Goal: Task Accomplishment & Management: Complete application form

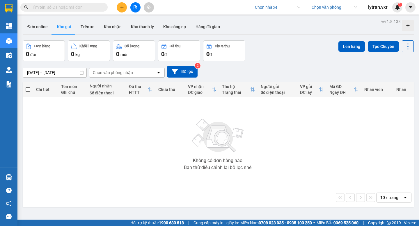
click at [383, 8] on span "lytran.vxr" at bounding box center [377, 6] width 29 height 7
click at [380, 17] on span "Đăng xuất" at bounding box center [384, 18] width 24 height 6
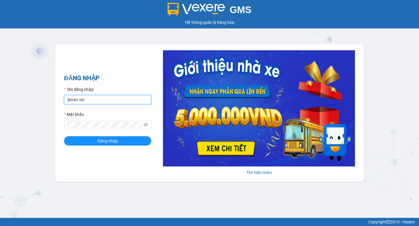
click at [99, 103] on input "lytran.vxr" at bounding box center [107, 99] width 87 height 9
type input "ly.xtl"
click at [115, 145] on div "ĐĂNG NHẬP Tên đăng nhập ly.xtl Mật khẩu Đăng nhập" at bounding box center [107, 113] width 87 height 79
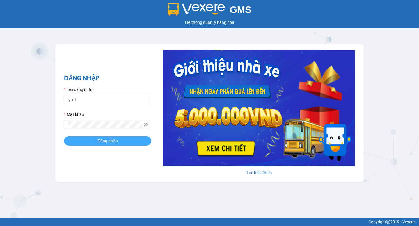
click at [115, 140] on span "Đăng nhập" at bounding box center [107, 141] width 20 height 6
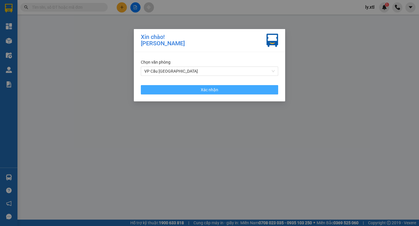
click at [186, 88] on button "Xác nhận" at bounding box center [209, 89] width 137 height 9
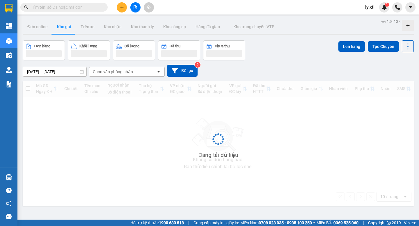
click at [118, 7] on button at bounding box center [122, 7] width 10 height 10
click at [138, 24] on div "Tạo đơn hàng" at bounding box center [144, 22] width 25 height 6
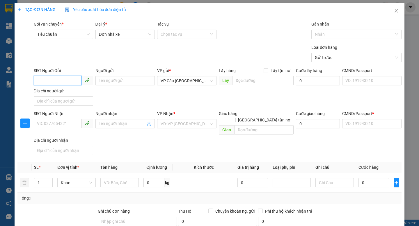
click at [71, 79] on input "SĐT Người Gửi" at bounding box center [58, 80] width 48 height 9
type input "0587747031"
click at [71, 79] on input "0587747031" at bounding box center [58, 80] width 48 height 9
click at [66, 91] on div "0587747031 - anh" at bounding box center [63, 92] width 52 height 6
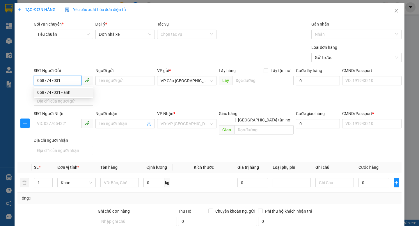
type input "anh"
type input "123456789015"
type input "0969977932"
type input "em"
type input "11"
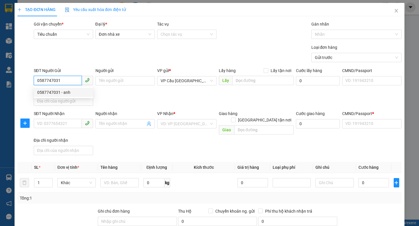
type input "1.000.000"
type input "20.000"
type input "116.000"
type input "35.000"
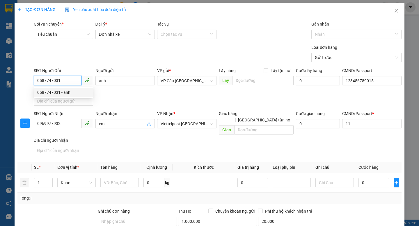
type input "70"
type input "35.000"
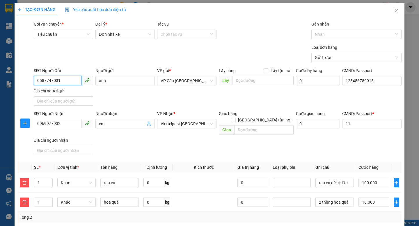
type input "0587747031"
click at [89, 10] on span "Yêu cầu xuất hóa đơn điện tử" at bounding box center [95, 9] width 61 height 5
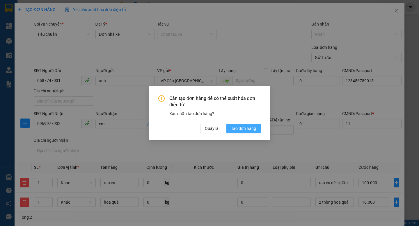
click at [242, 129] on span "Tạo đơn hàng" at bounding box center [243, 128] width 25 height 6
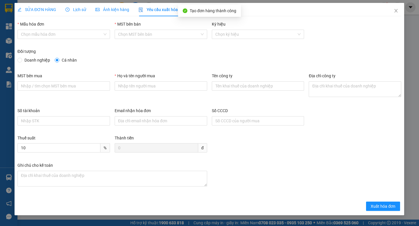
type input "anh"
type input "123456789015"
type input "55.000"
click at [71, 32] on input "Mẫu hóa đơn" at bounding box center [61, 34] width 81 height 9
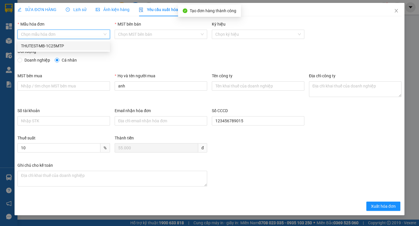
click at [66, 45] on div "THUTEST-MB-1C25MTP" at bounding box center [64, 46] width 86 height 6
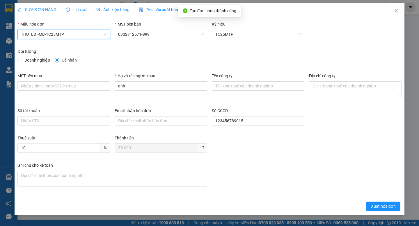
click at [238, 55] on div "Đối tượng" at bounding box center [209, 52] width 384 height 9
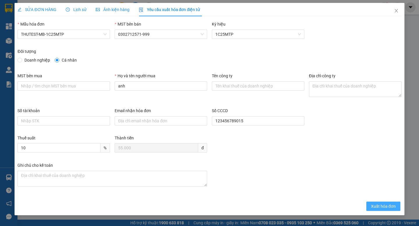
click at [384, 210] on button "Xuất hóa đơn" at bounding box center [383, 206] width 34 height 9
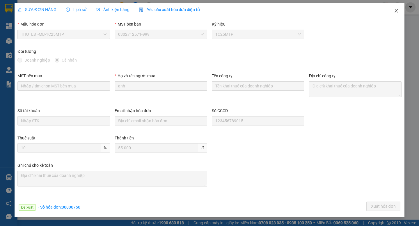
click at [397, 11] on icon "close" at bounding box center [396, 10] width 5 height 5
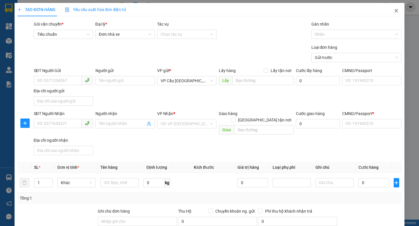
click at [395, 9] on icon "close" at bounding box center [395, 10] width 3 height 3
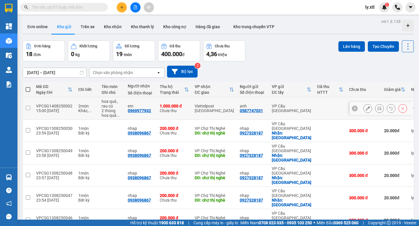
click at [365, 109] on button at bounding box center [368, 109] width 8 height 10
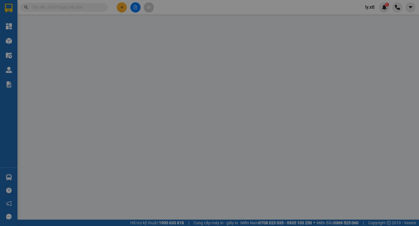
type input "0587747031"
type input "anh"
type input "123456789015"
type input "0969977932"
type input "em"
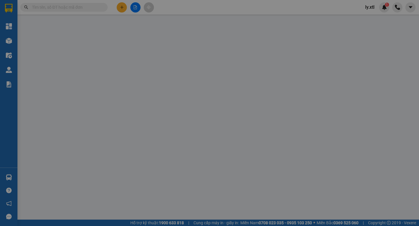
type input "11"
type input "35.000"
type input "70"
type input "35.000"
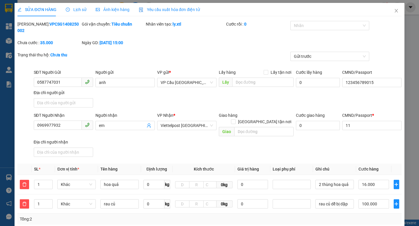
click at [161, 10] on span "Yêu cầu xuất hóa đơn điện tử" at bounding box center [169, 9] width 61 height 5
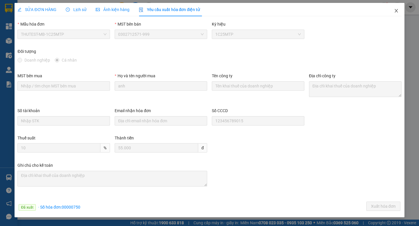
click at [394, 13] on span "Close" at bounding box center [396, 11] width 16 height 16
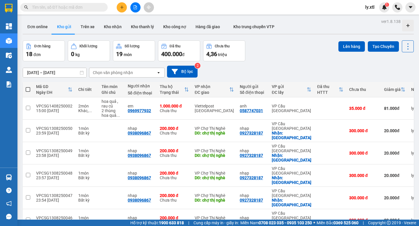
click at [370, 6] on span "ly.xtl" at bounding box center [369, 6] width 19 height 7
click at [369, 18] on span "Đăng xuất" at bounding box center [381, 18] width 24 height 6
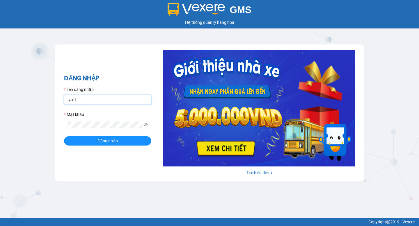
click at [89, 100] on input "ly.xtl" at bounding box center [107, 99] width 87 height 9
type input "lytran.vxr"
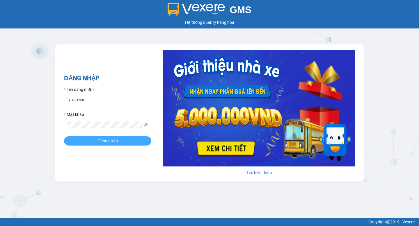
click at [101, 138] on span "Đăng nhập" at bounding box center [107, 141] width 20 height 6
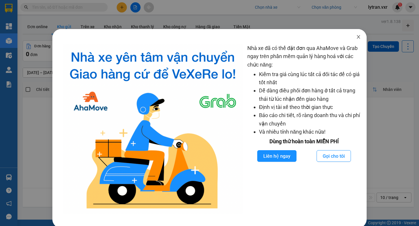
click at [359, 33] on span "Close" at bounding box center [358, 37] width 16 height 16
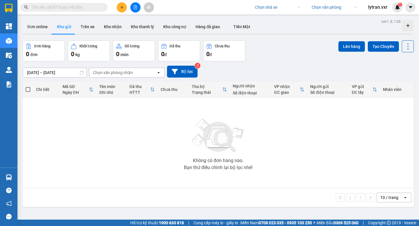
click at [270, 12] on div "Kết quả [PERSON_NAME] ( 0 ) Bộ lọc No Data [PERSON_NAME] xe [PERSON_NAME] văn […" at bounding box center [209, 7] width 419 height 15
click at [268, 6] on input "search" at bounding box center [275, 7] width 41 height 9
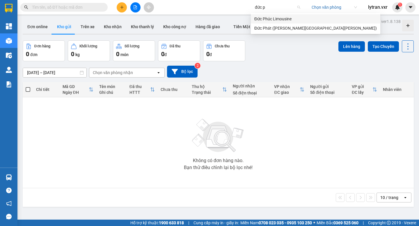
type input "đức ph"
click at [273, 27] on div "Đức Phát ([PERSON_NAME][GEOGRAPHIC_DATA][PERSON_NAME])" at bounding box center [315, 28] width 122 height 6
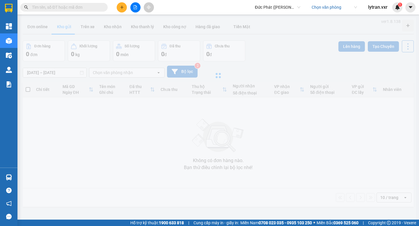
click at [68, 6] on input "text" at bounding box center [66, 7] width 69 height 6
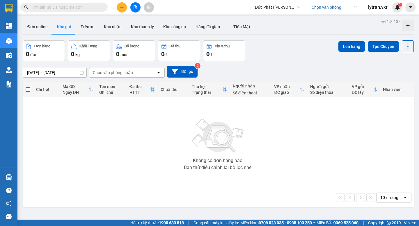
paste input "NH0608250211"
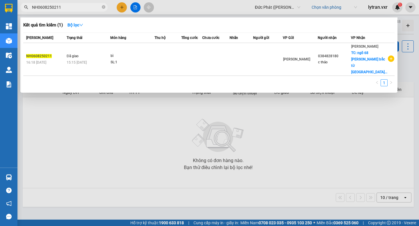
type input "NH0608250211"
click at [173, 115] on div at bounding box center [209, 113] width 419 height 226
